Goal: Task Accomplishment & Management: Use online tool/utility

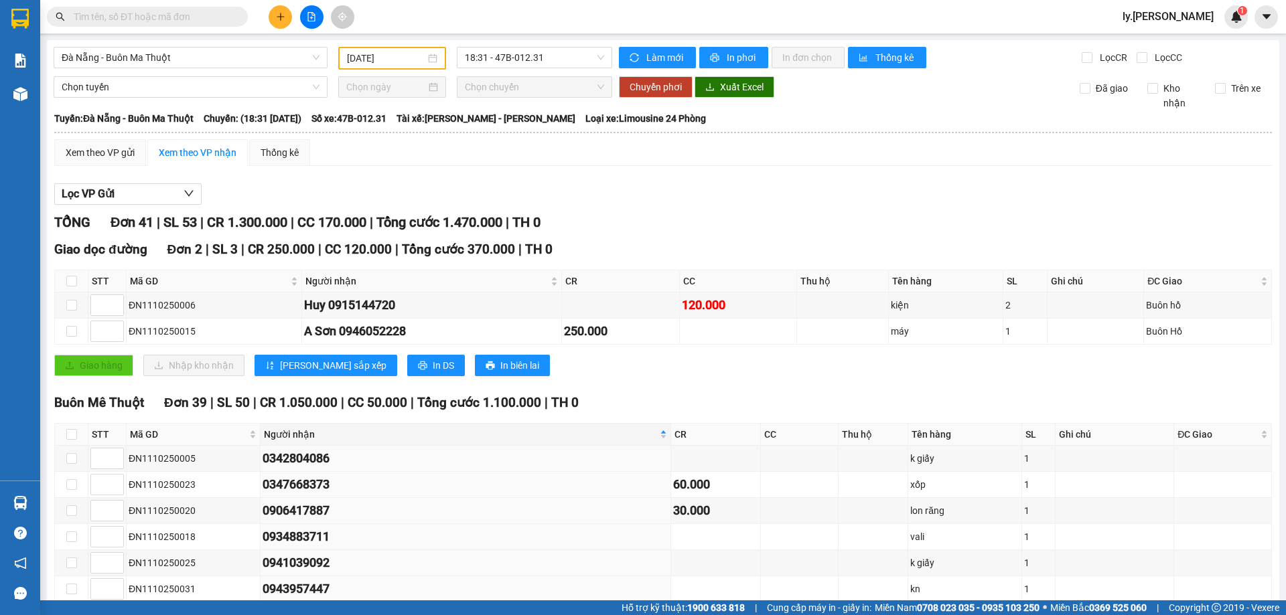
click at [133, 63] on span "Đà Nẵng - Buôn Ma Thuột" at bounding box center [191, 58] width 258 height 20
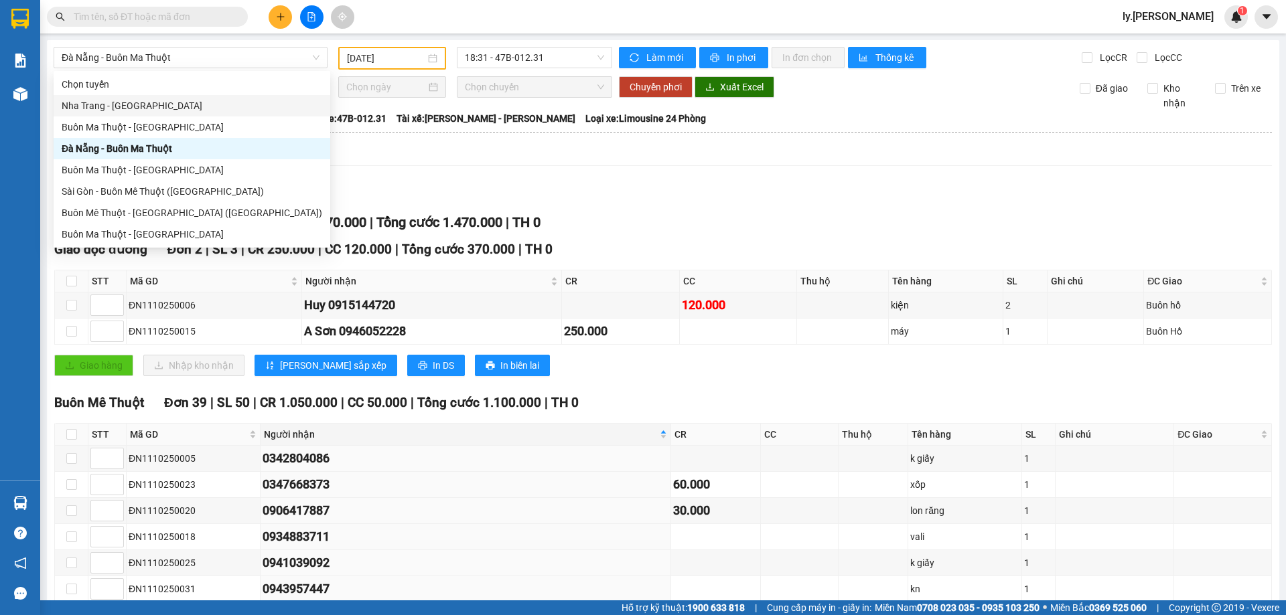
click at [488, 189] on div "Lọc VP Gửi" at bounding box center [662, 194] width 1217 height 22
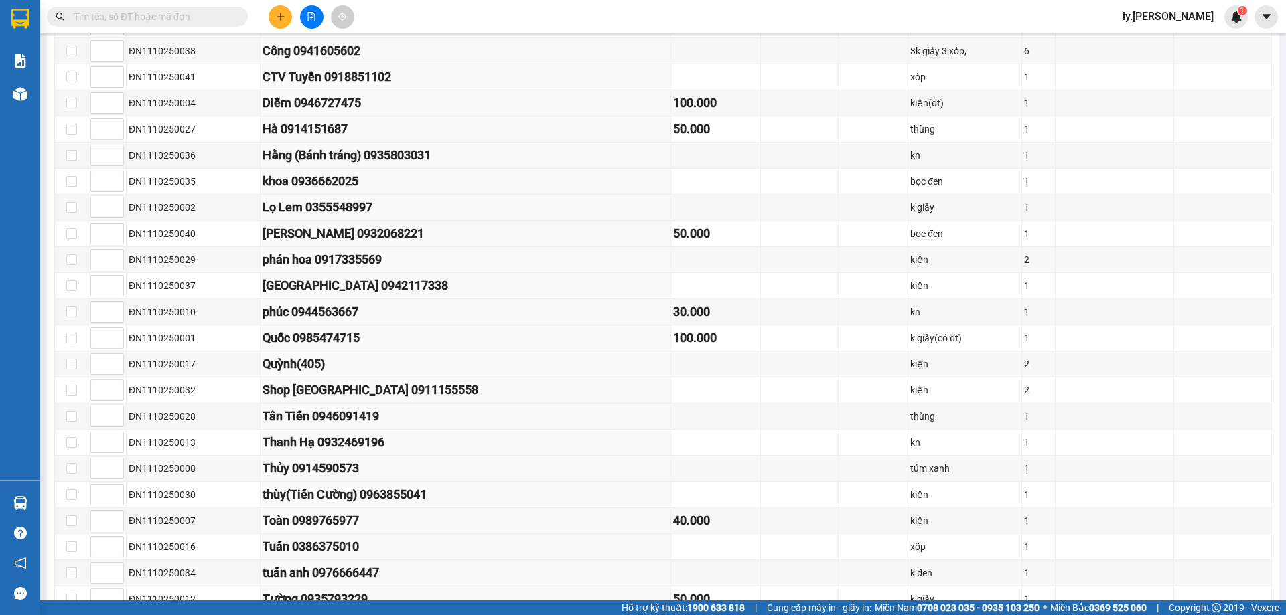
scroll to position [933, 0]
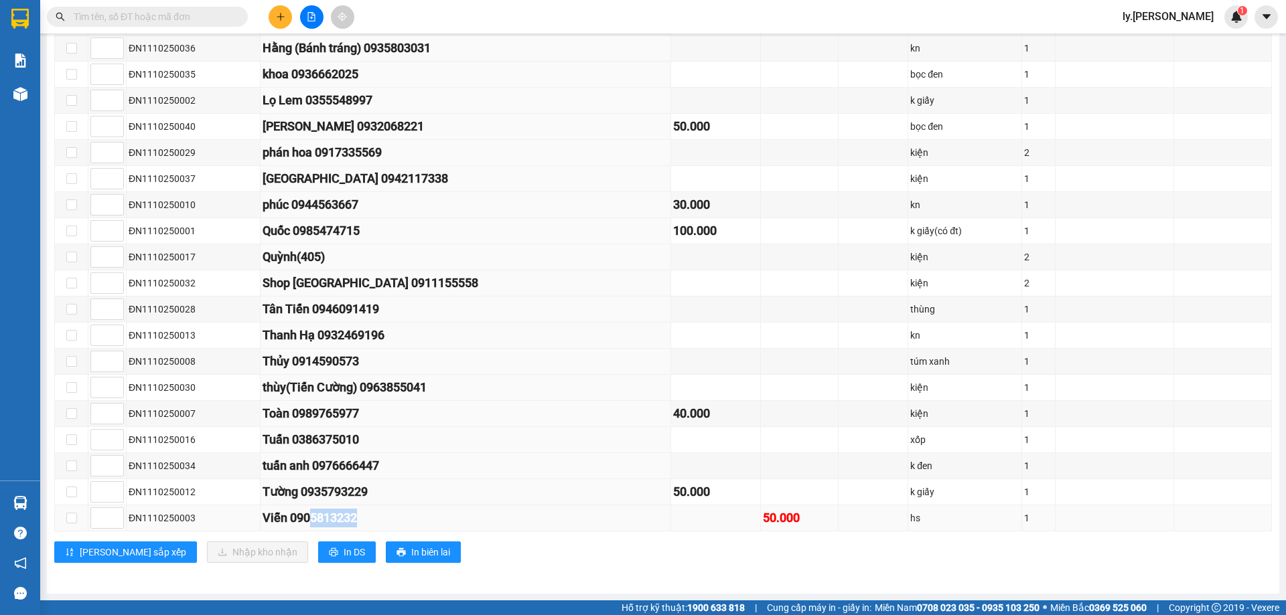
drag, startPoint x: 370, startPoint y: 514, endPoint x: 313, endPoint y: 518, distance: 57.1
click at [313, 518] on div "Viễn 0905813232" at bounding box center [466, 518] width 406 height 19
drag, startPoint x: 203, startPoint y: 516, endPoint x: 123, endPoint y: 526, distance: 80.9
click at [123, 526] on tr "ĐN1110250003 Viễn 0905813232 50.000 hs 1" at bounding box center [663, 519] width 1217 height 26
copy tr "ĐN1110250003"
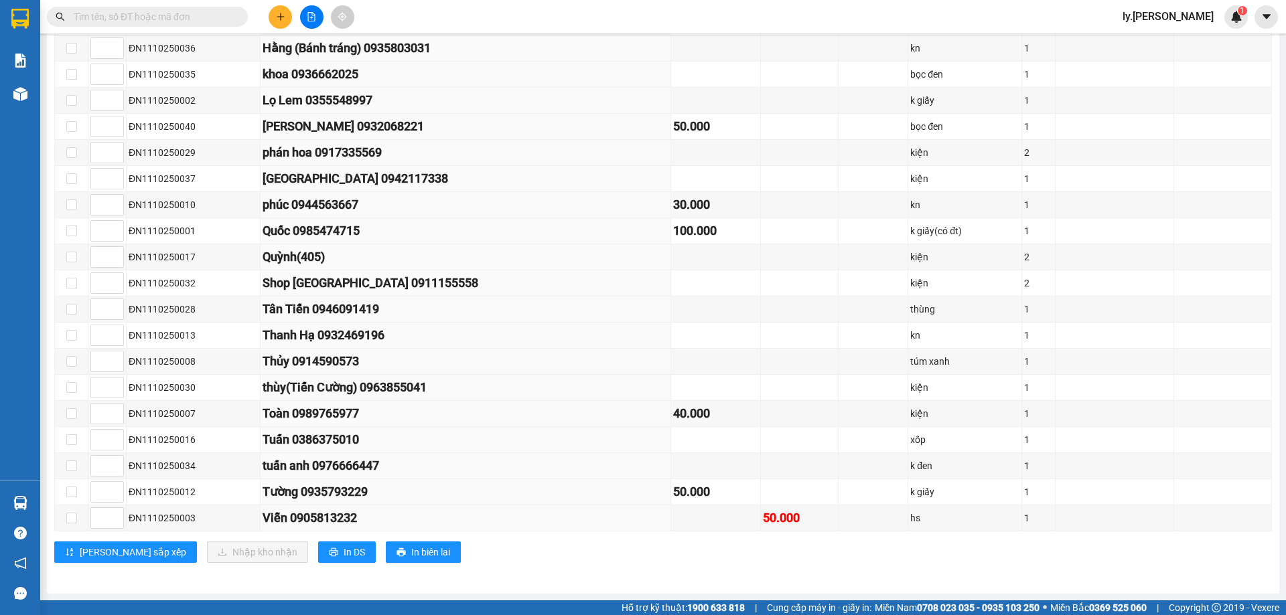
click at [234, 15] on span at bounding box center [238, 16] width 8 height 15
click at [159, 18] on input "text" at bounding box center [153, 16] width 158 height 15
paste input "ĐN1110250003"
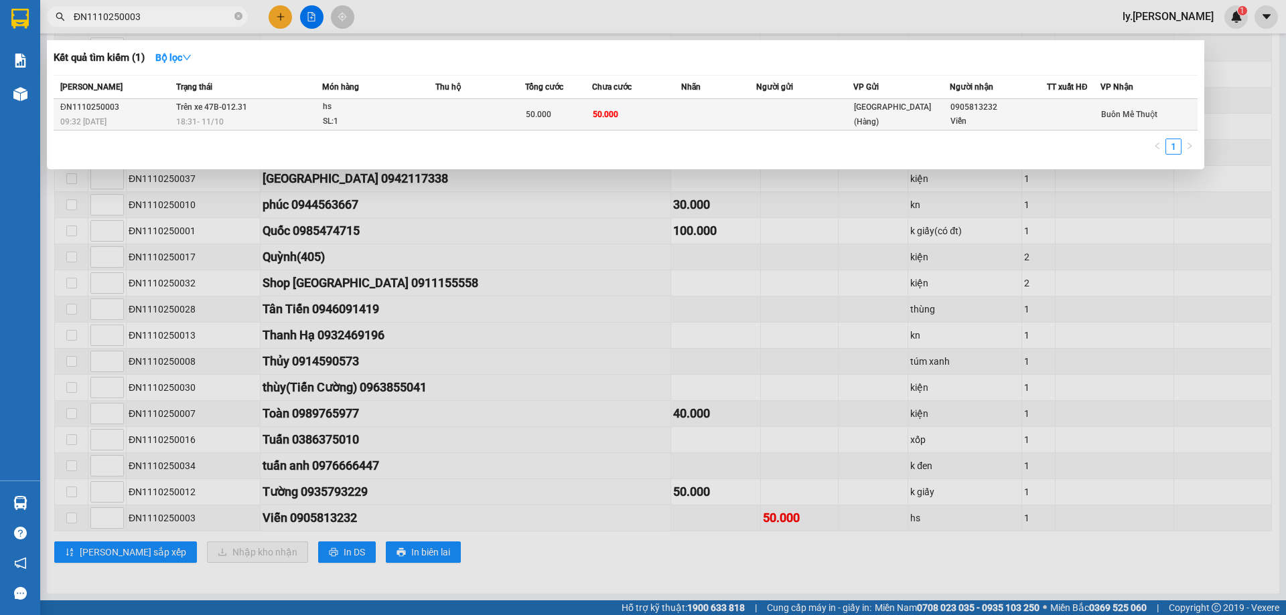
type input "ĐN1110250003"
click at [182, 119] on span "18:31 [DATE]" at bounding box center [200, 121] width 48 height 9
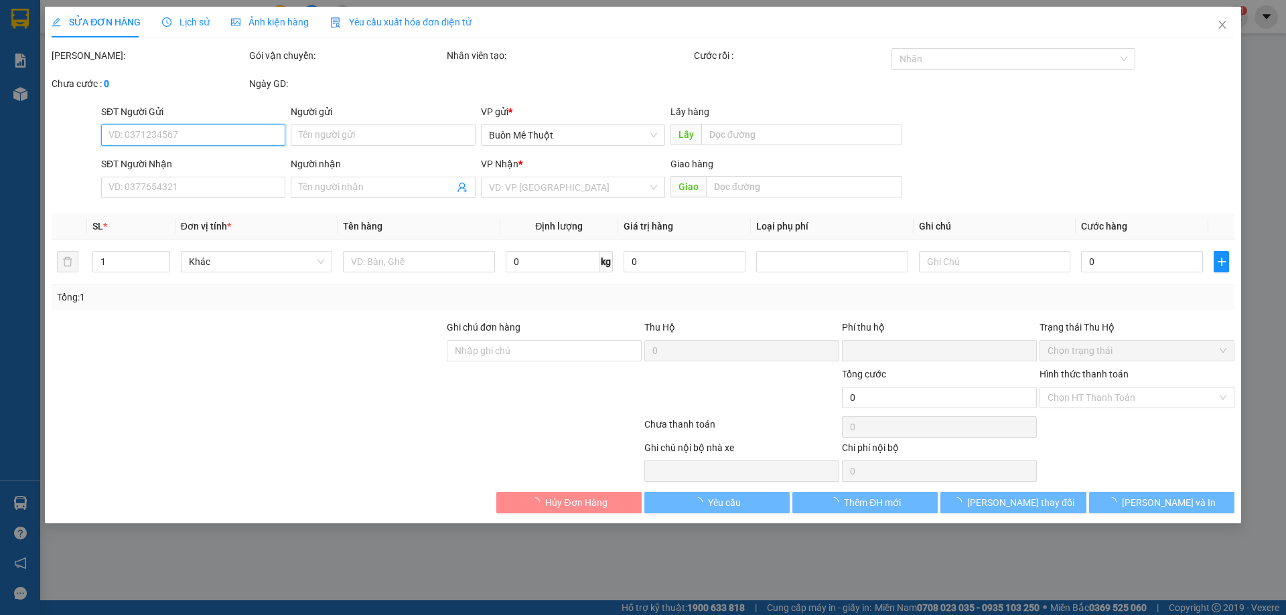
type input "0905813232"
type input "Viễn"
type input "0"
type input "50.000"
